Goal: Information Seeking & Learning: Learn about a topic

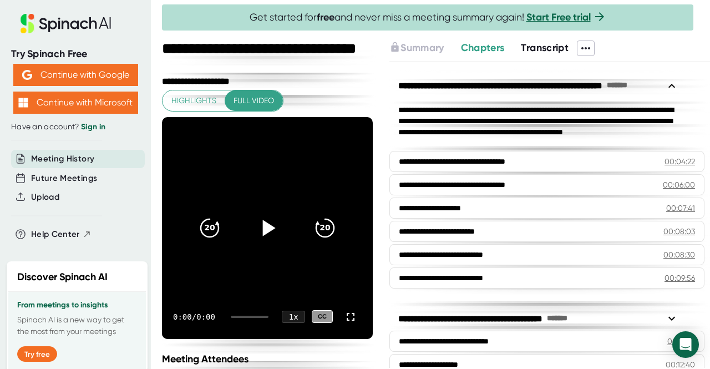
click at [265, 225] on icon at bounding box center [269, 228] width 13 height 16
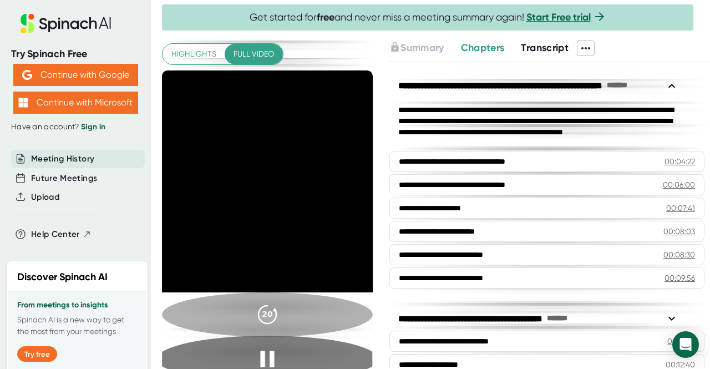
scroll to position [47, 0]
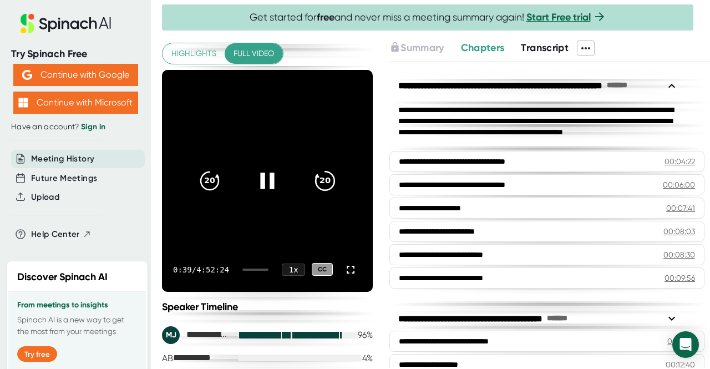
click at [316, 178] on icon "20" at bounding box center [325, 180] width 28 height 28
click at [322, 178] on icon "20" at bounding box center [325, 180] width 28 height 28
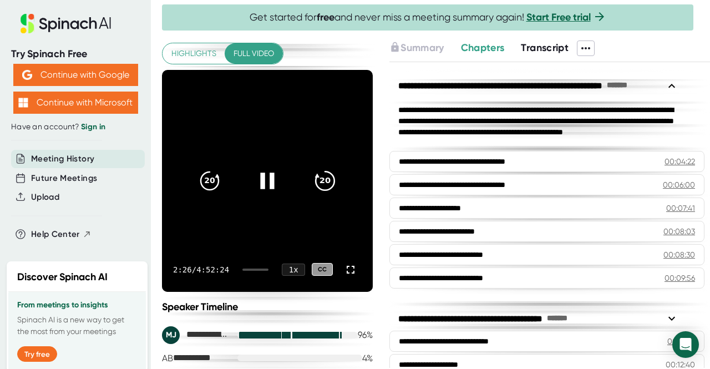
click at [322, 178] on icon "20" at bounding box center [325, 180] width 28 height 28
click at [263, 185] on icon at bounding box center [267, 180] width 28 height 28
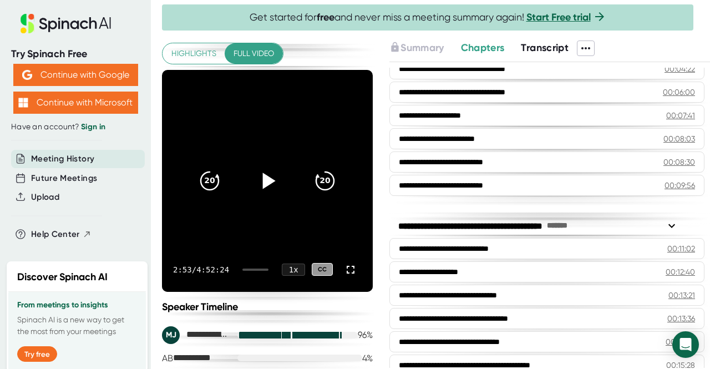
scroll to position [125, 0]
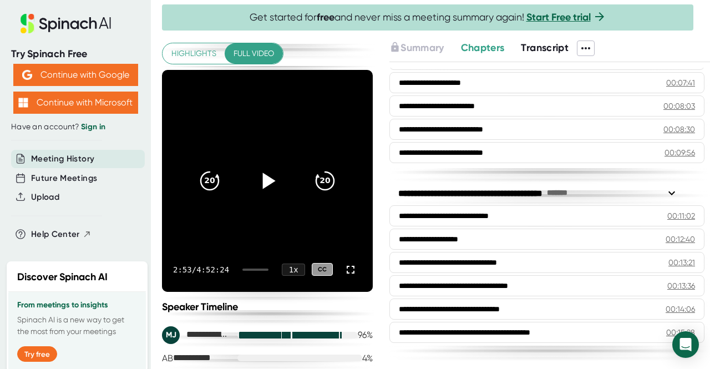
click at [672, 186] on icon at bounding box center [671, 192] width 13 height 13
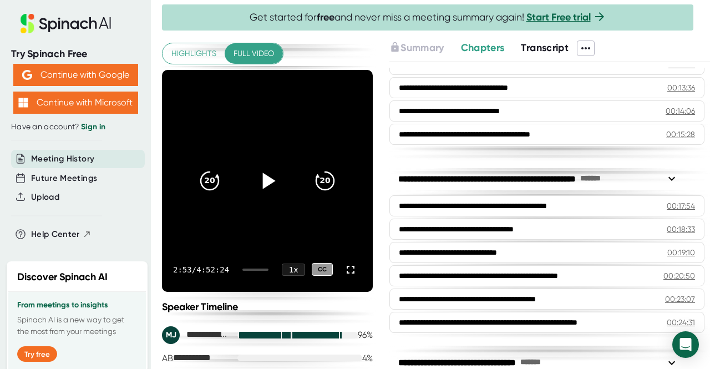
scroll to position [405, 0]
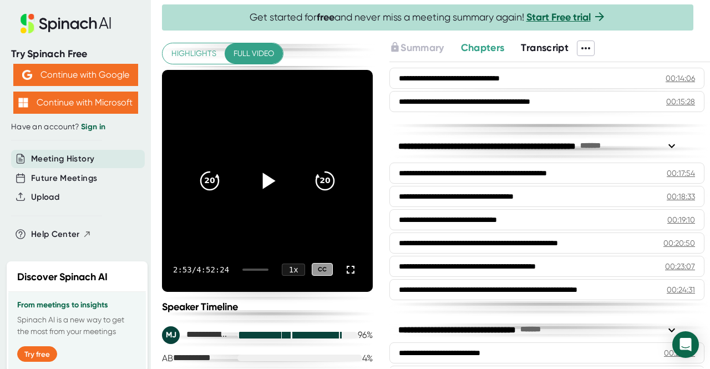
click at [675, 139] on icon at bounding box center [671, 145] width 13 height 13
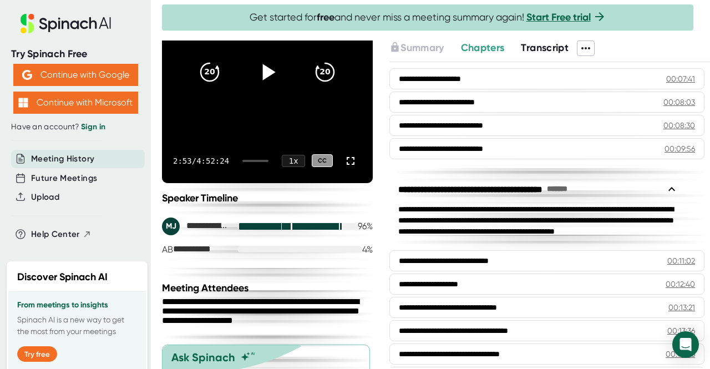
scroll to position [30, 0]
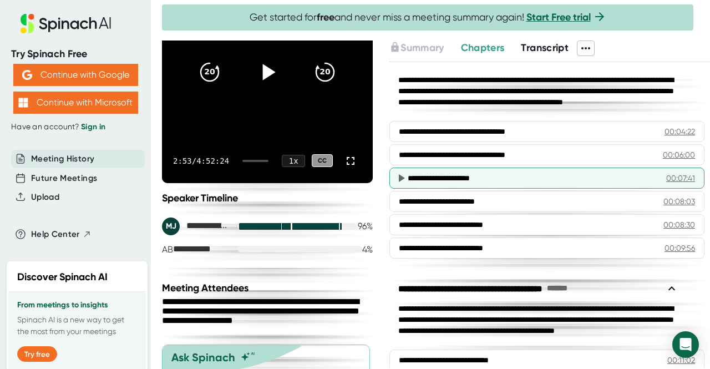
click at [494, 181] on div "**********" at bounding box center [524, 177] width 233 height 11
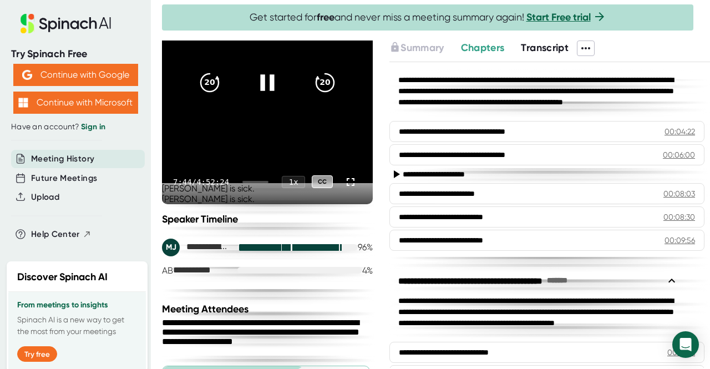
click at [267, 74] on icon at bounding box center [267, 82] width 14 height 16
